Goal: Information Seeking & Learning: Learn about a topic

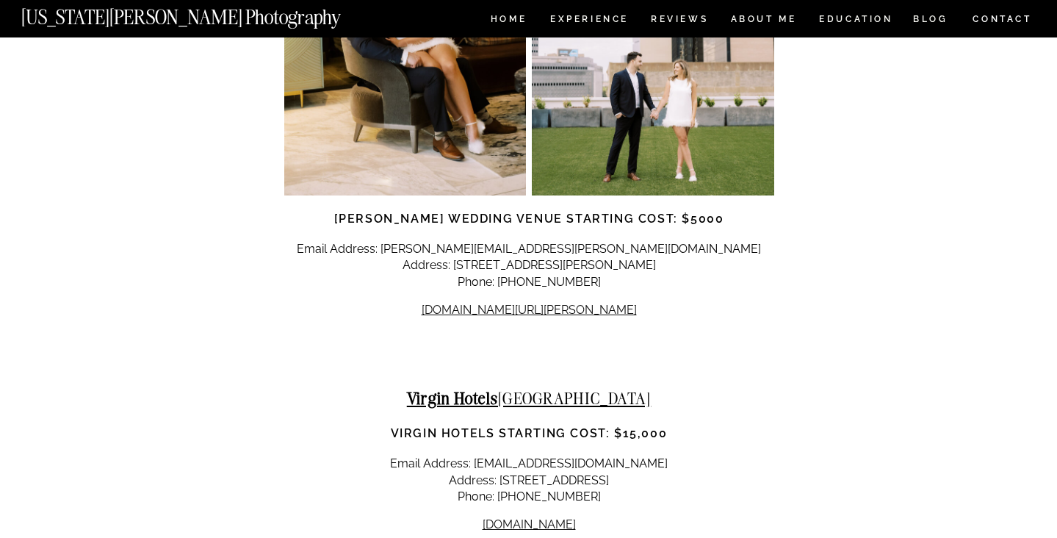
scroll to position [7997, 1]
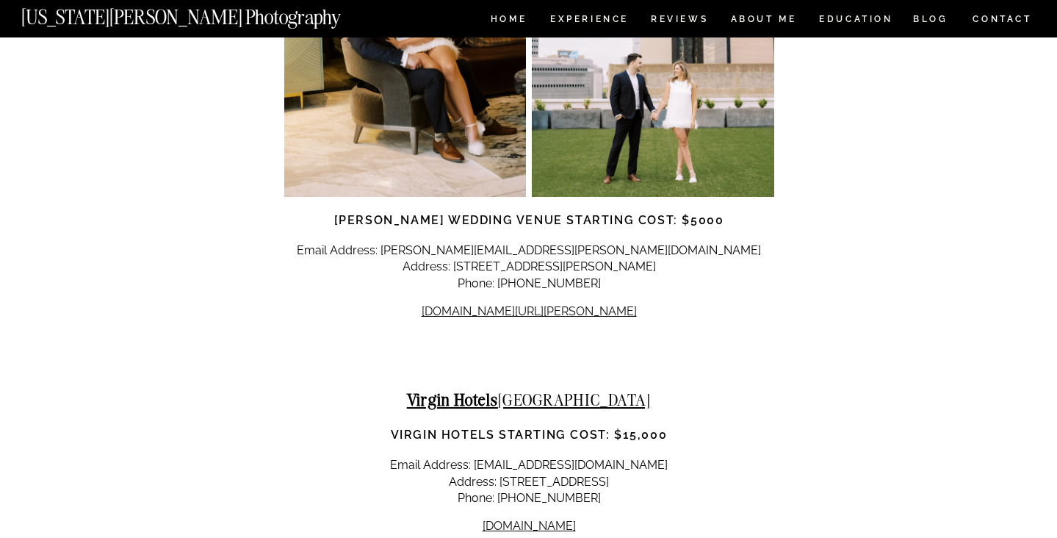
click at [355, 457] on p "Email Address: [EMAIL_ADDRESS][DOMAIN_NAME] Address: [STREET_ADDRESS] Phone: [P…" at bounding box center [529, 481] width 490 height 49
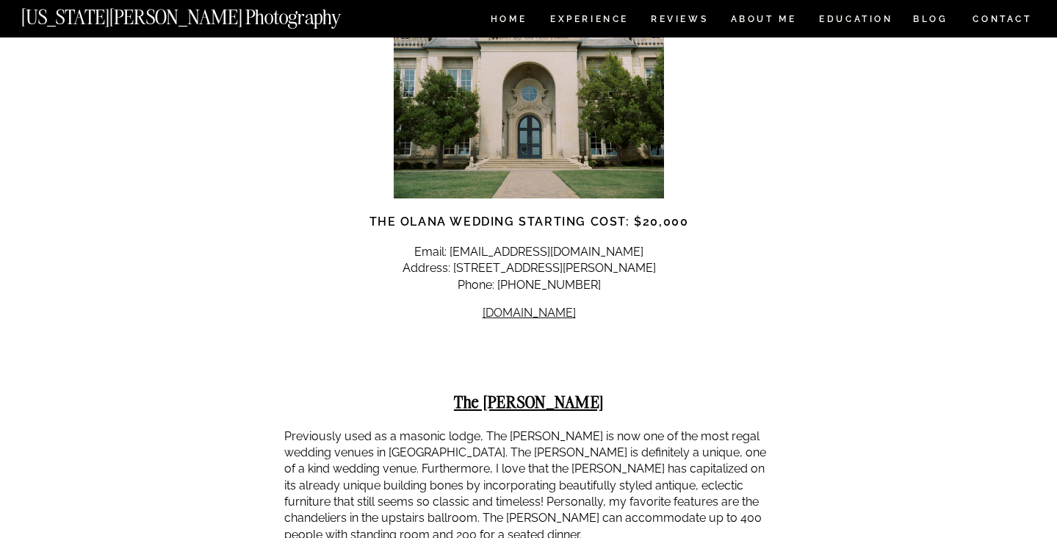
scroll to position [9869, 0]
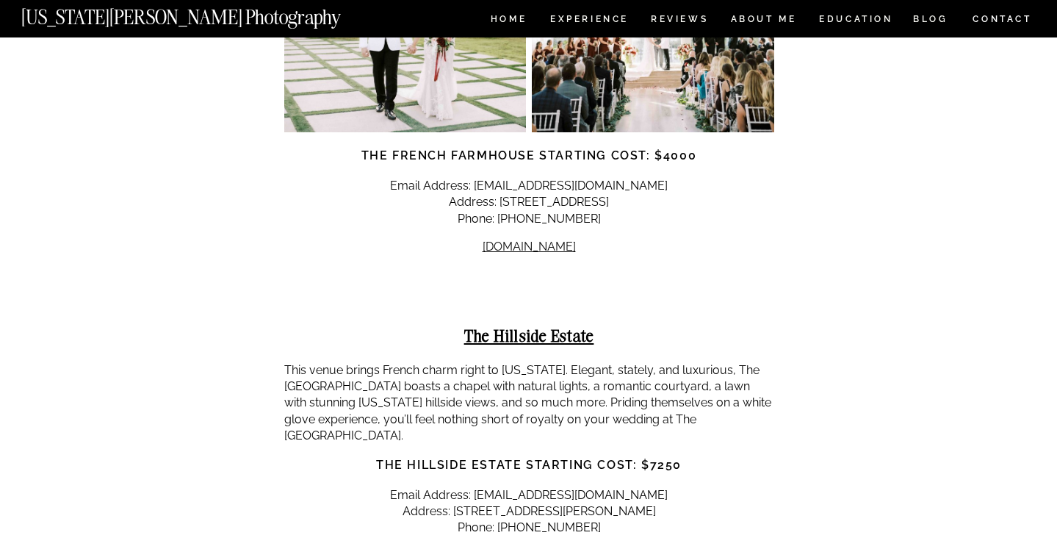
scroll to position [11327, 0]
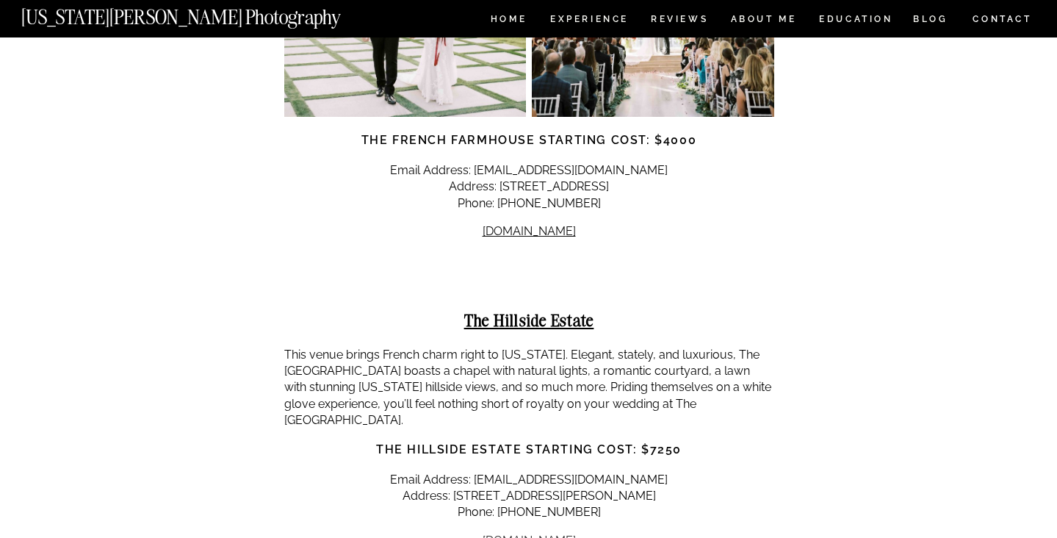
click at [483, 533] on link "[DOMAIN_NAME]" at bounding box center [529, 540] width 93 height 14
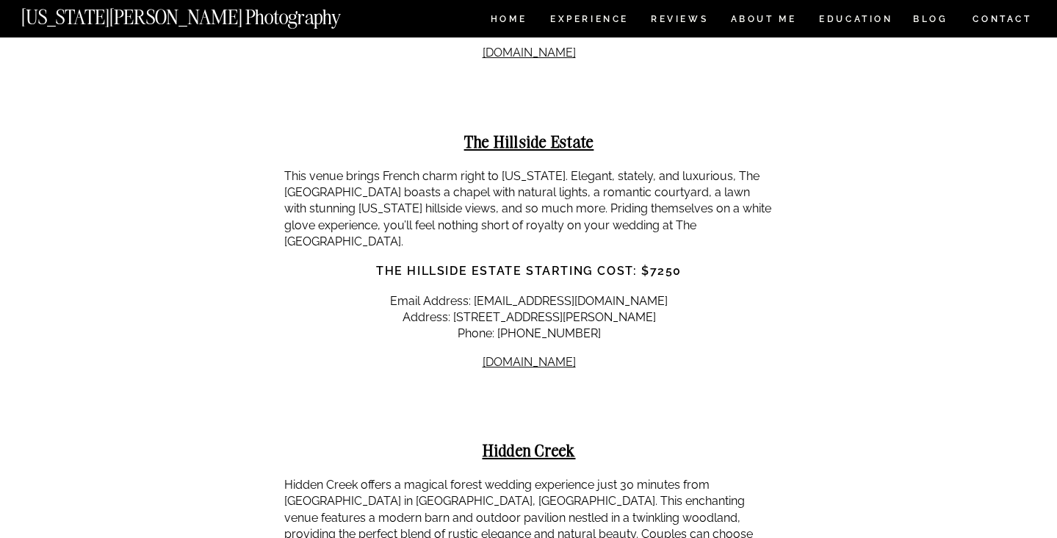
scroll to position [11540, 0]
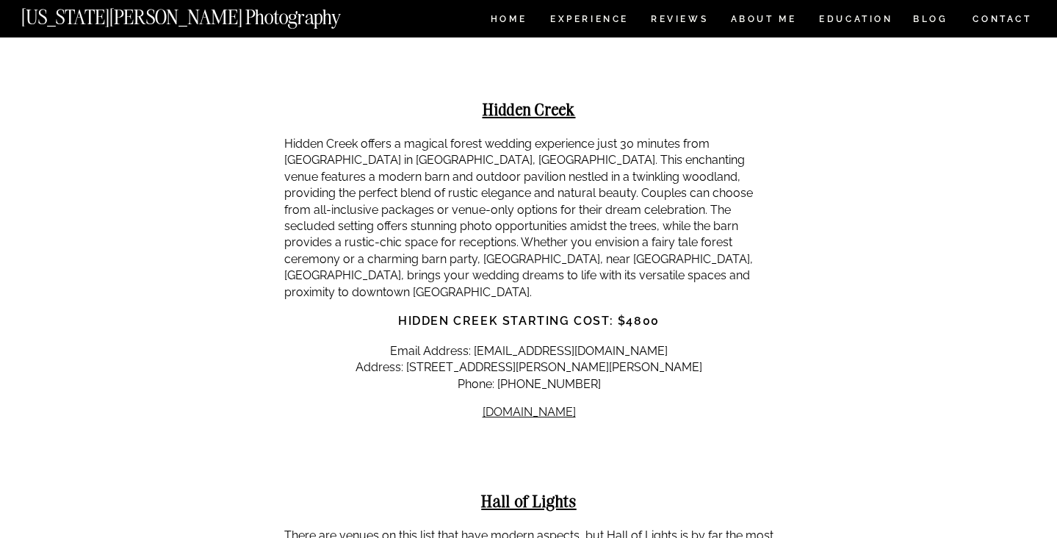
scroll to position [11848, 0]
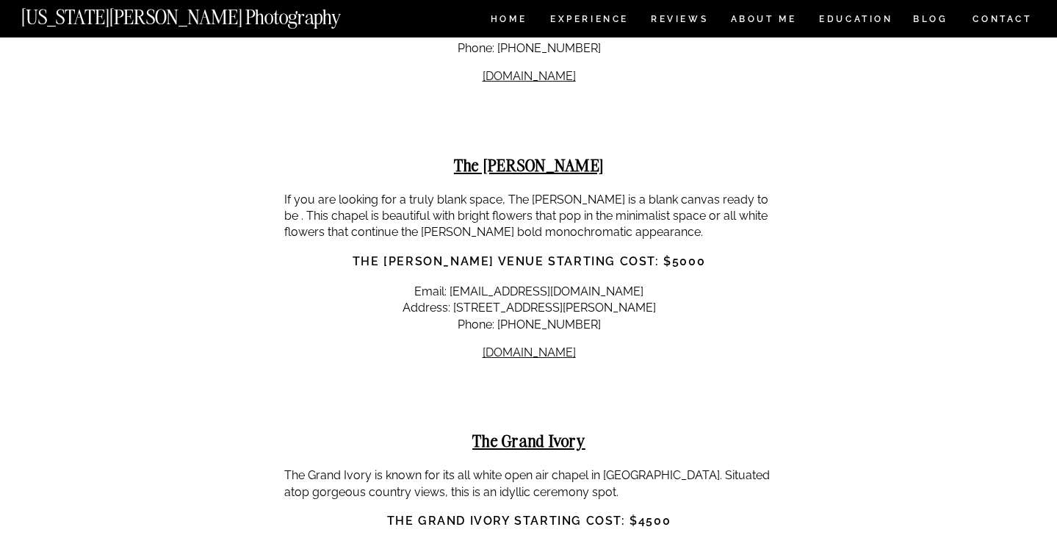
scroll to position [12476, 0]
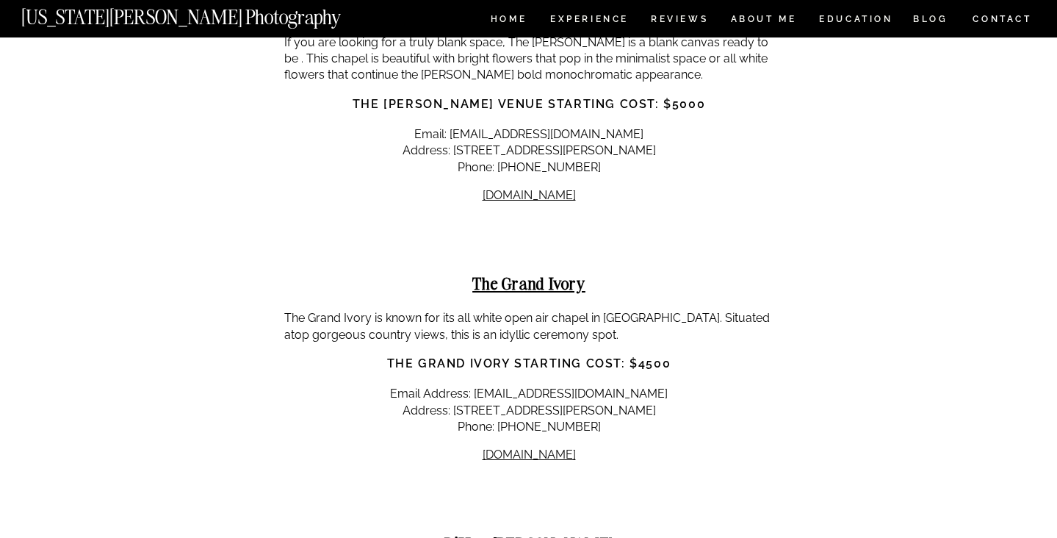
scroll to position [12633, 0]
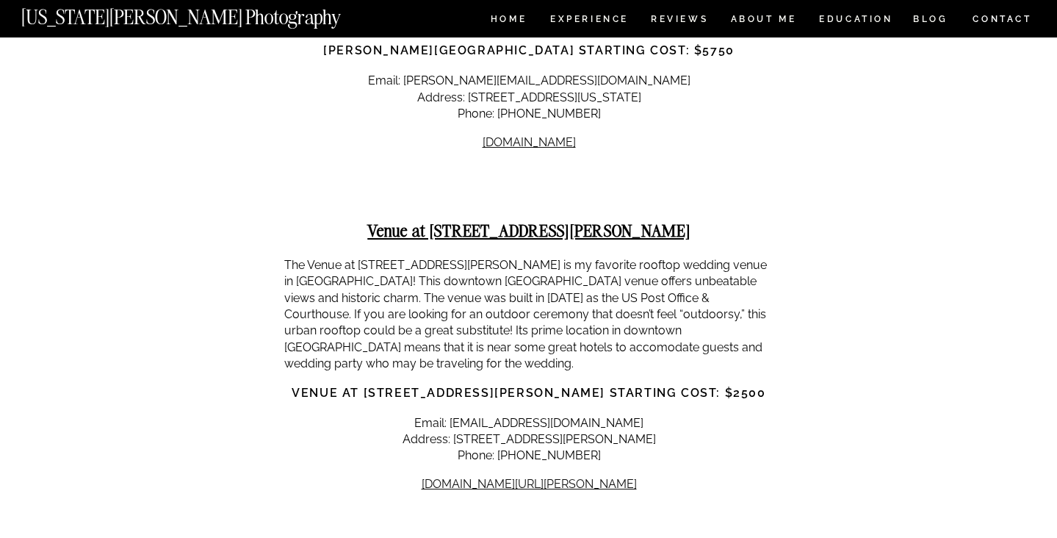
scroll to position [15244, 0]
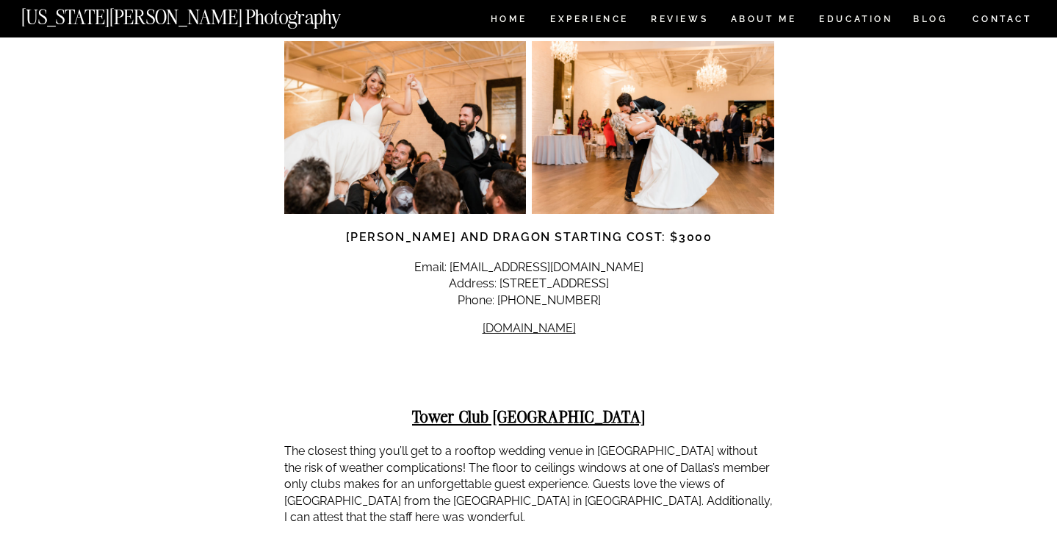
scroll to position [17085, 0]
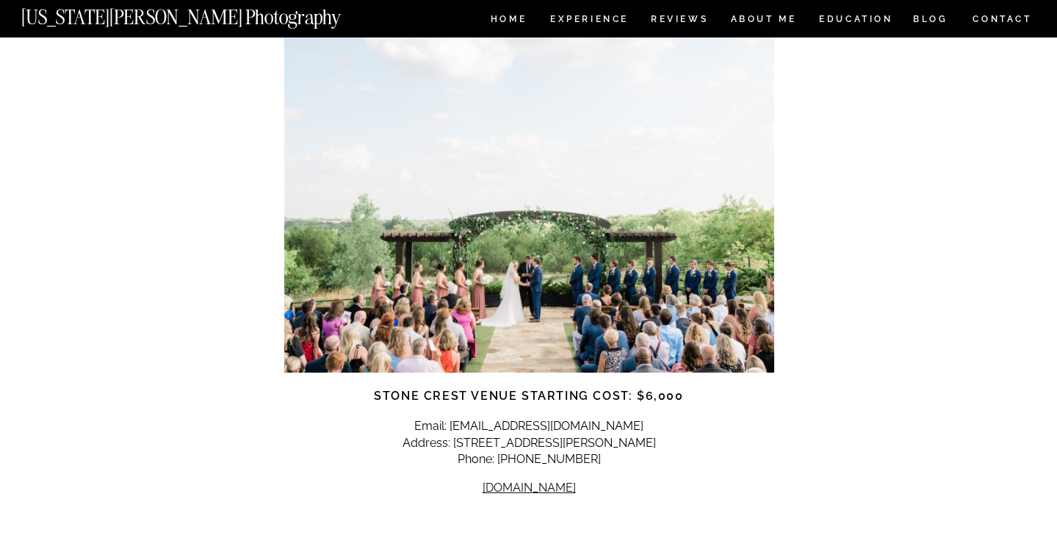
scroll to position [17761, 0]
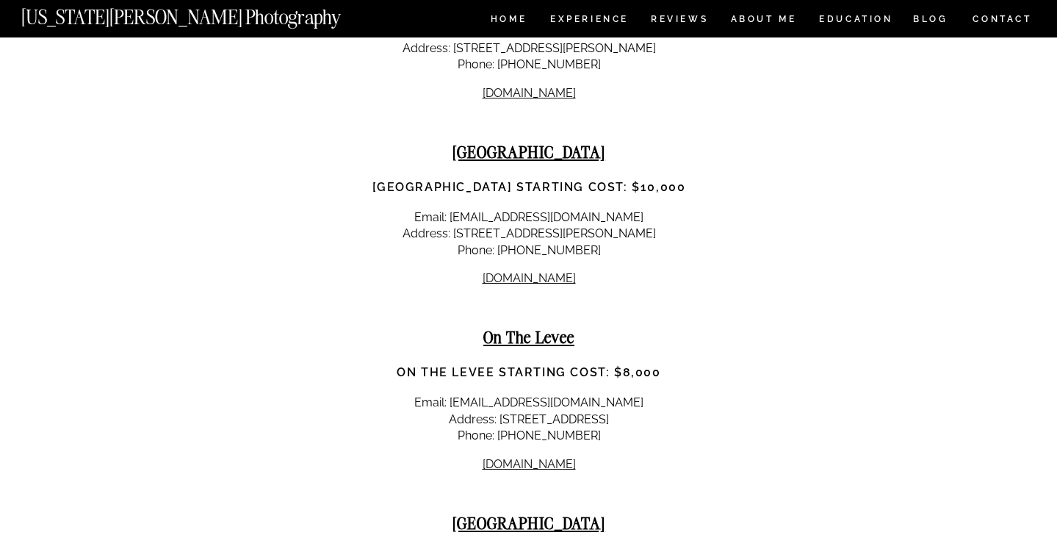
scroll to position [19233, 0]
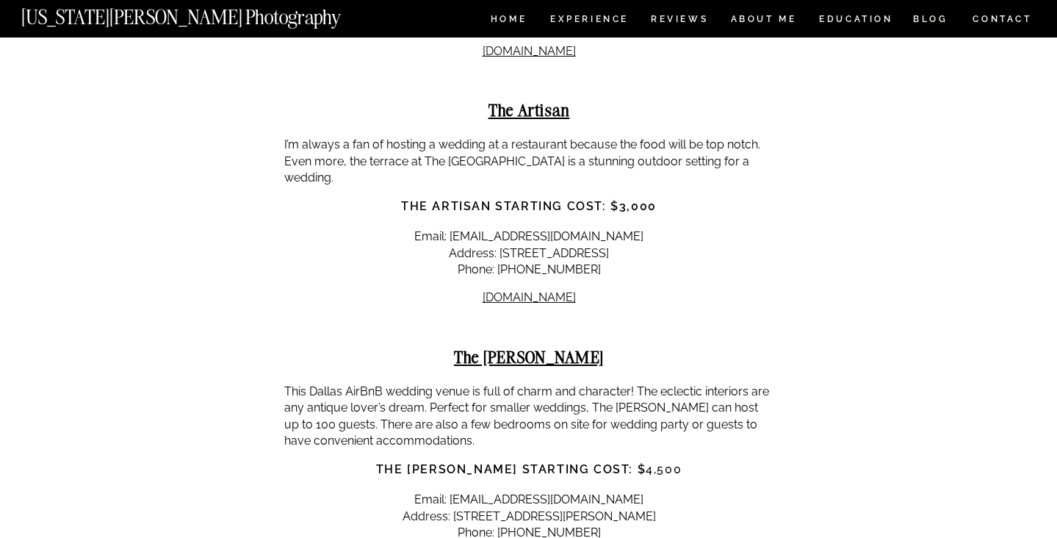
scroll to position [20009, 0]
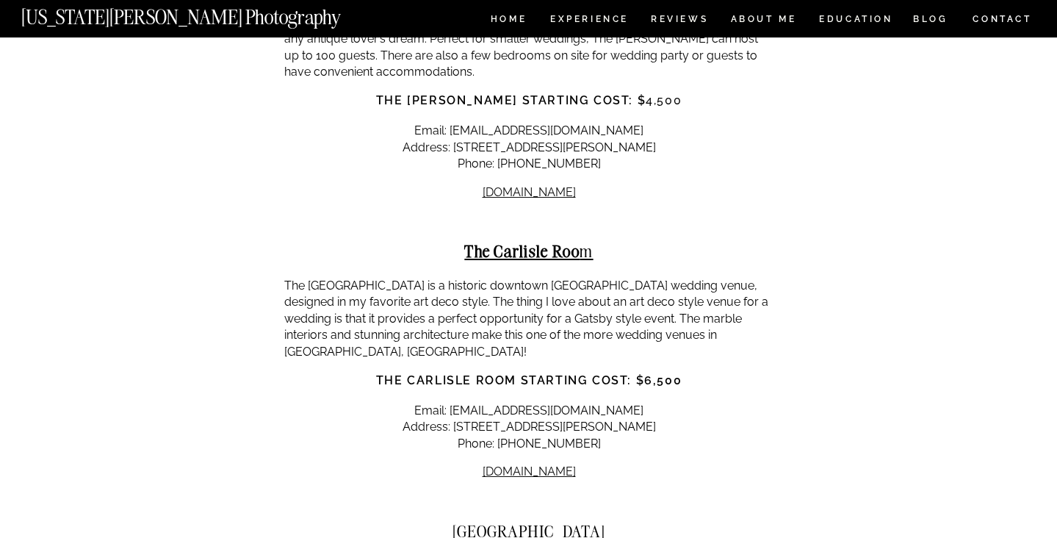
scroll to position [20378, 0]
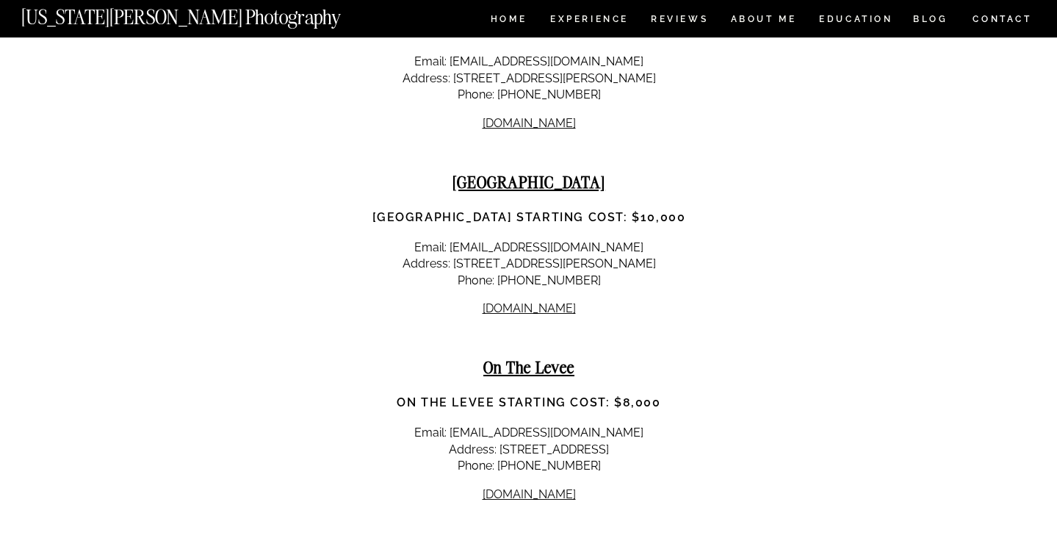
scroll to position [18966, 0]
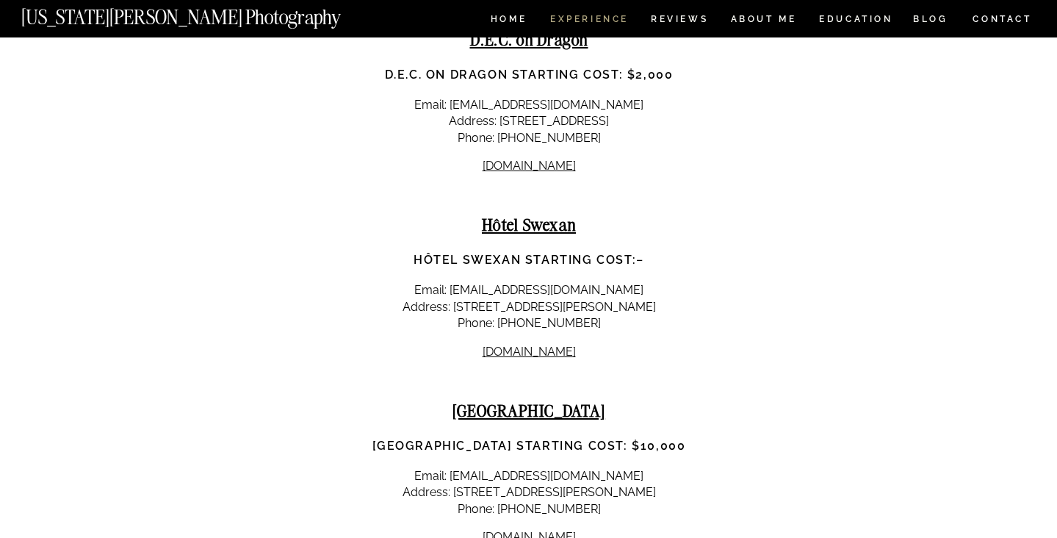
click at [570, 18] on nav "Experience" at bounding box center [588, 21] width 77 height 12
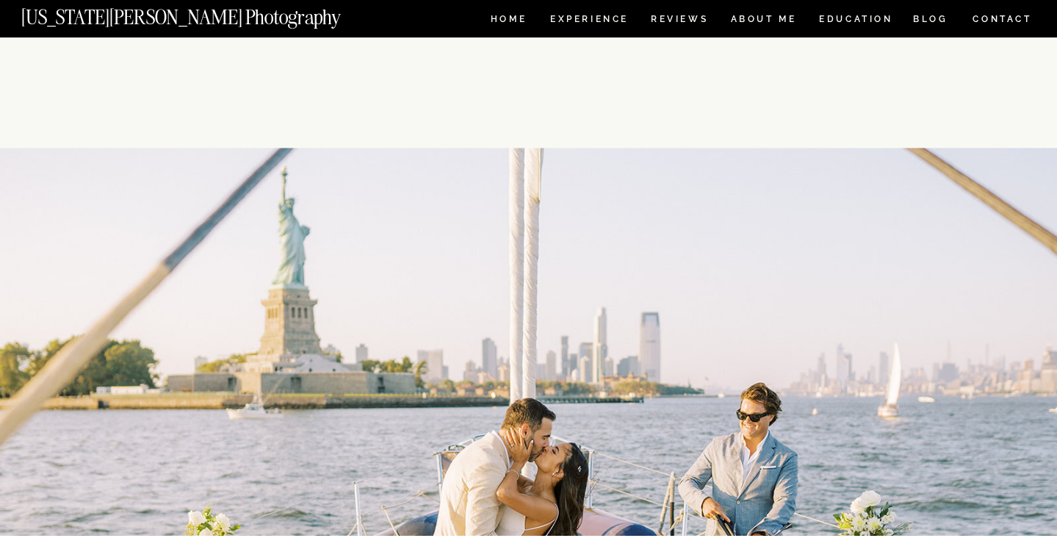
scroll to position [3948, 0]
